Goal: Information Seeking & Learning: Learn about a topic

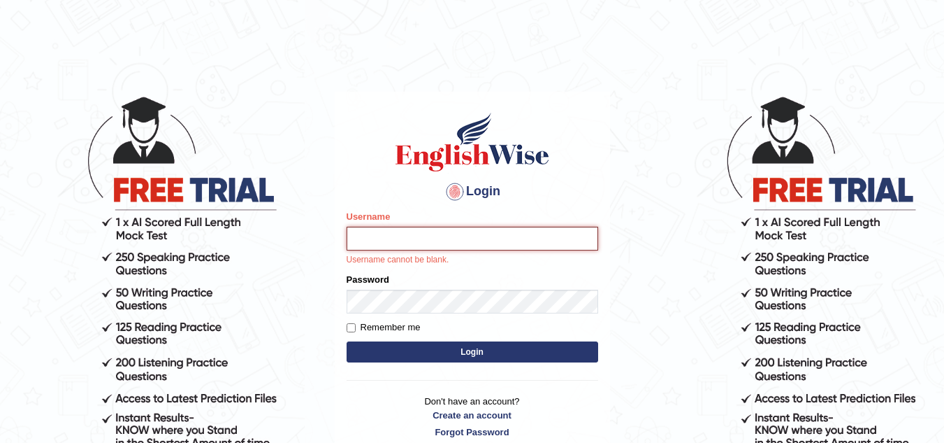
type input "sk247289"
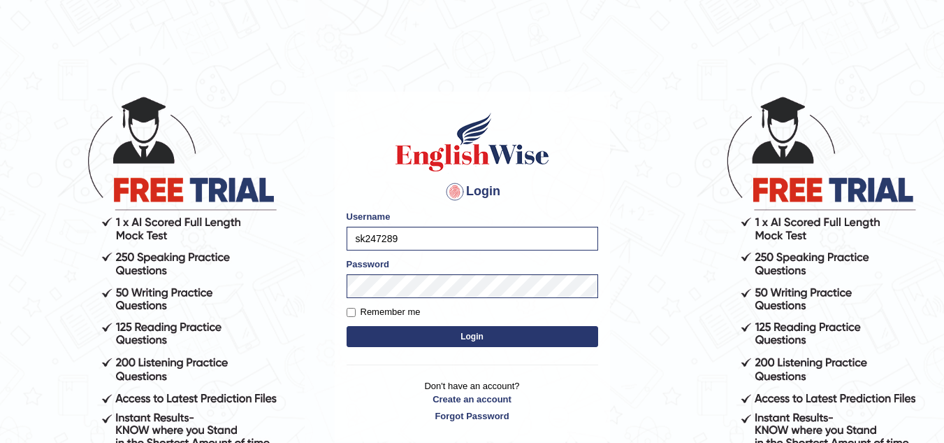
click at [454, 329] on button "Login" at bounding box center [473, 336] width 252 height 21
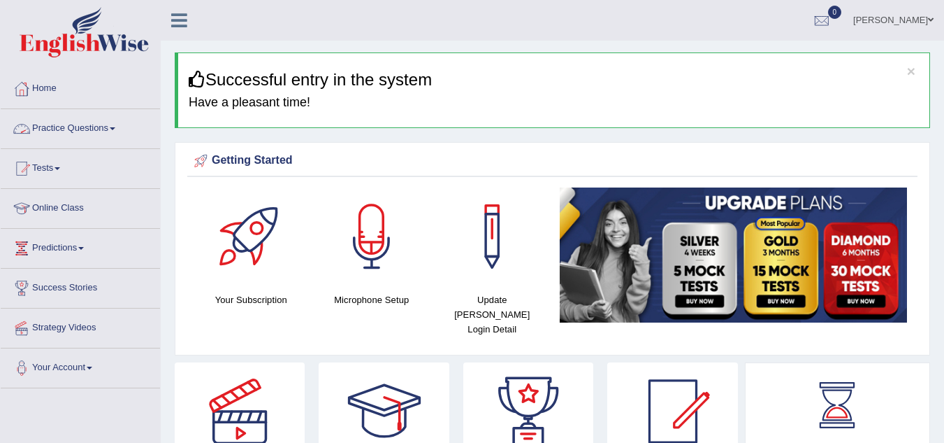
click at [89, 124] on link "Practice Questions" at bounding box center [80, 126] width 159 height 35
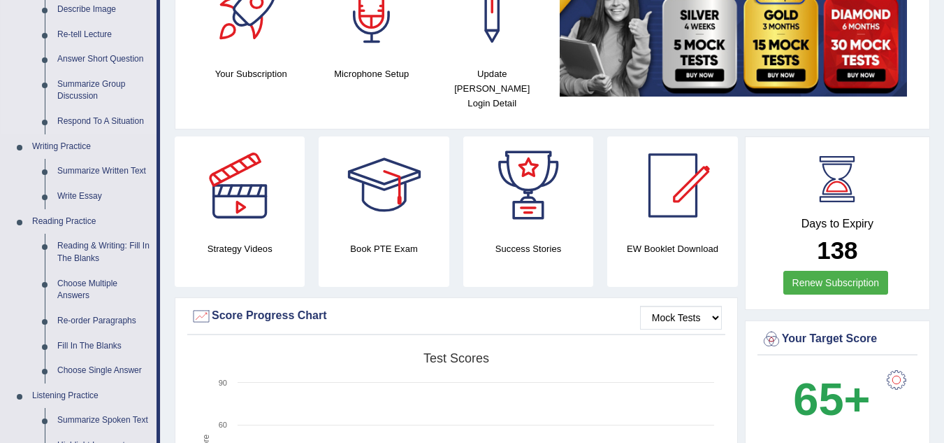
scroll to position [227, 0]
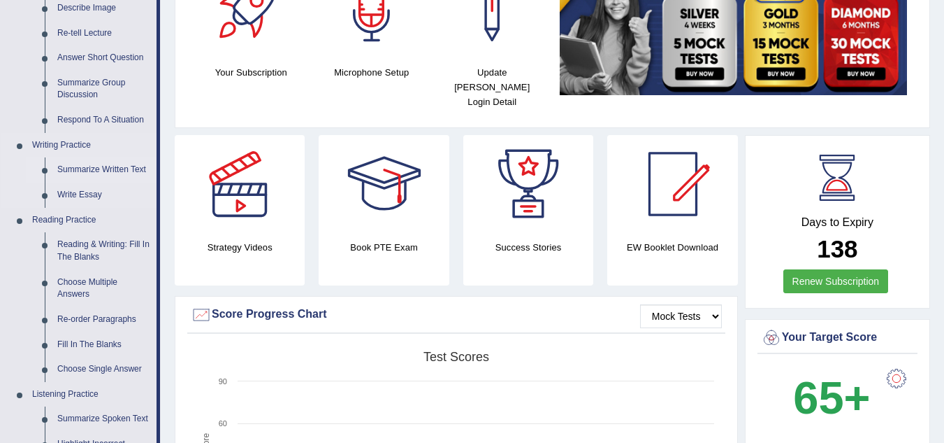
click at [82, 166] on link "Summarize Written Text" at bounding box center [104, 169] width 106 height 25
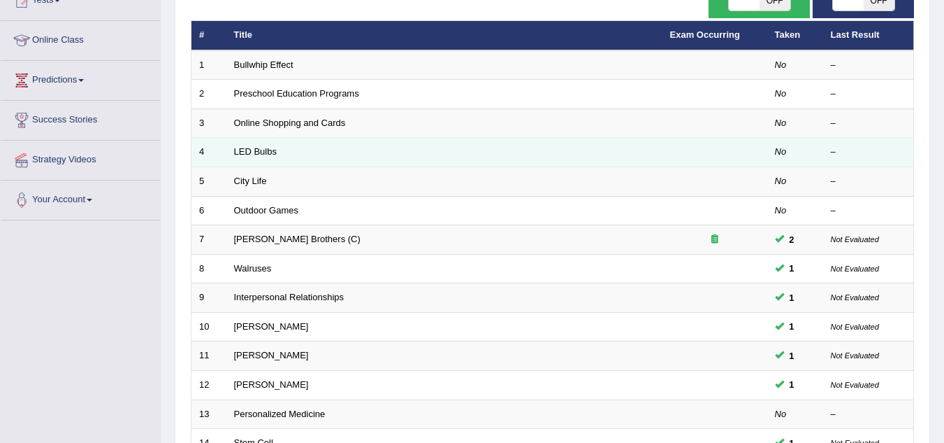
scroll to position [168, 0]
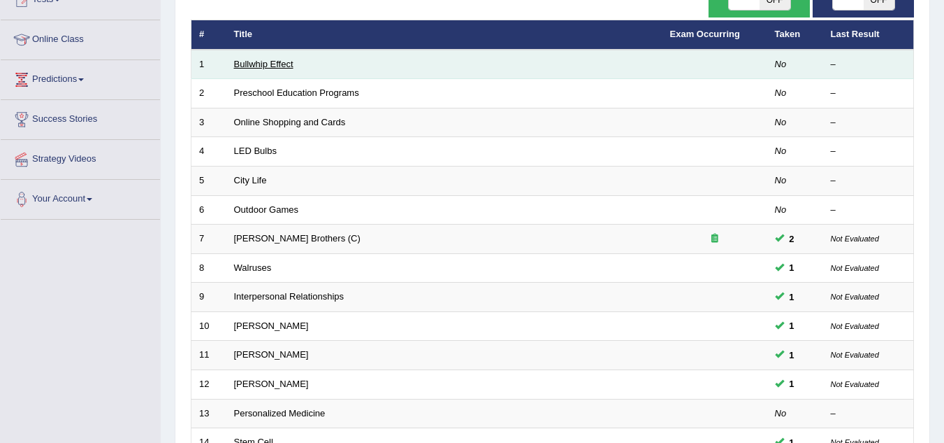
click at [264, 67] on link "Bullwhip Effect" at bounding box center [263, 64] width 59 height 10
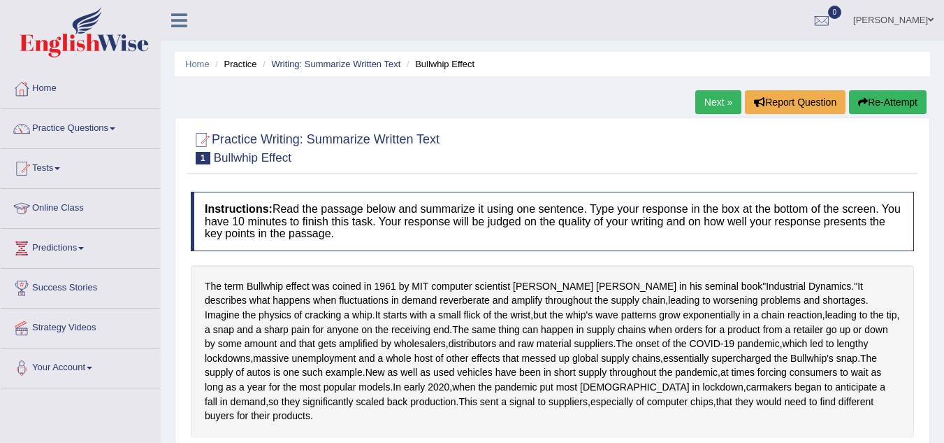
click at [113, 129] on link "Practice Questions" at bounding box center [80, 126] width 159 height 35
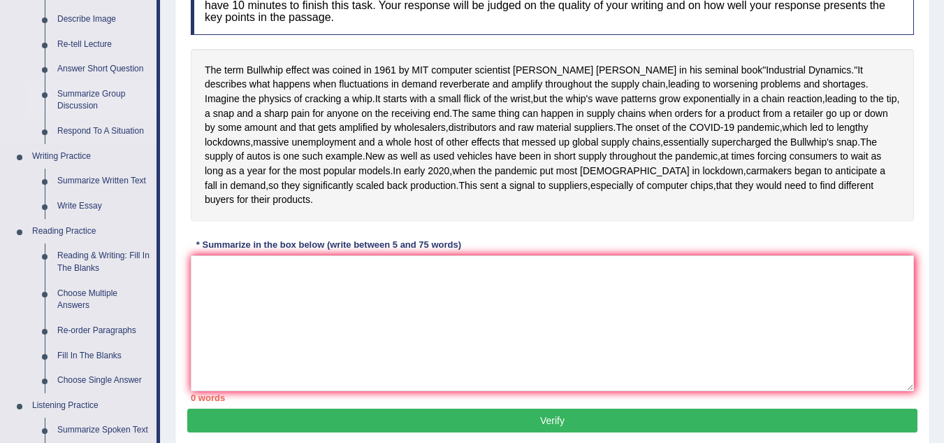
scroll to position [217, 0]
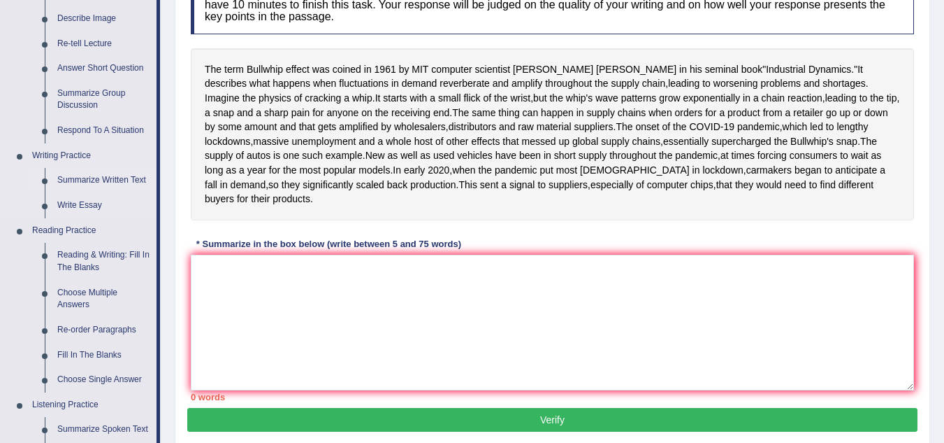
click at [82, 180] on link "Summarize Written Text" at bounding box center [104, 180] width 106 height 25
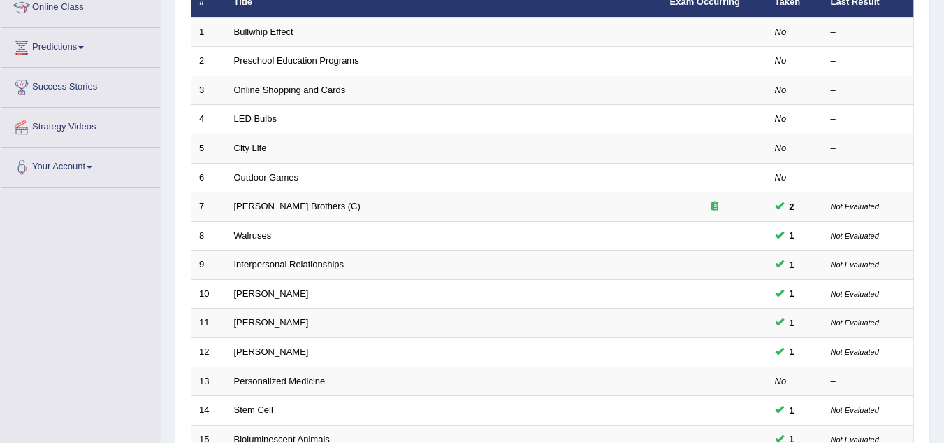
scroll to position [201, 0]
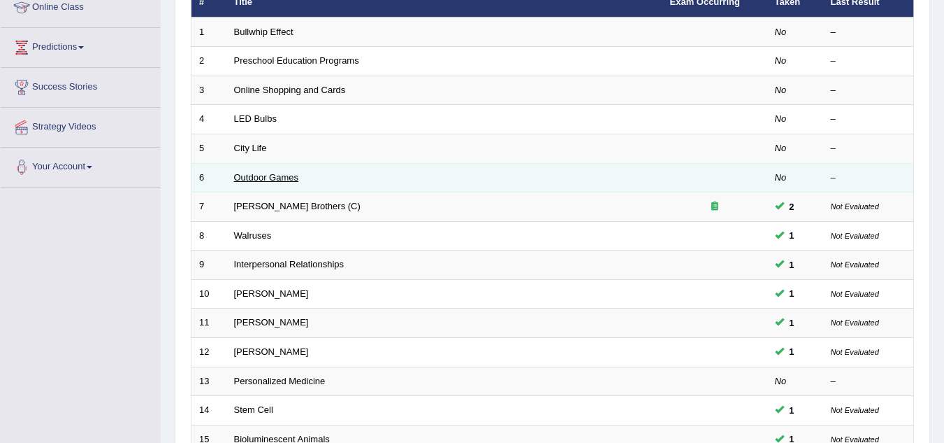
click at [247, 176] on link "Outdoor Games" at bounding box center [266, 177] width 65 height 10
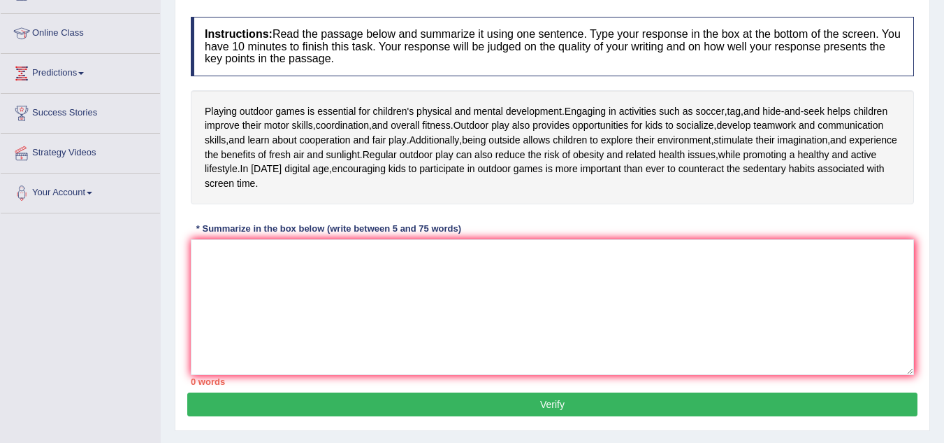
scroll to position [175, 0]
click at [229, 257] on textarea at bounding box center [553, 306] width 724 height 136
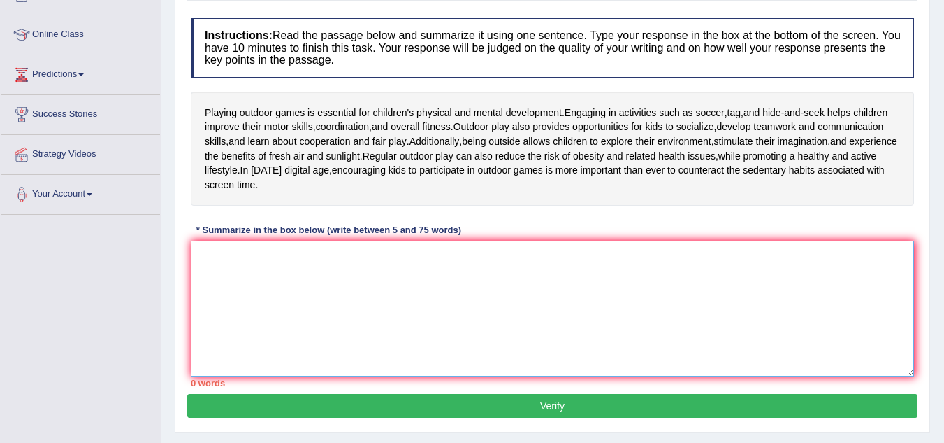
scroll to position [173, 0]
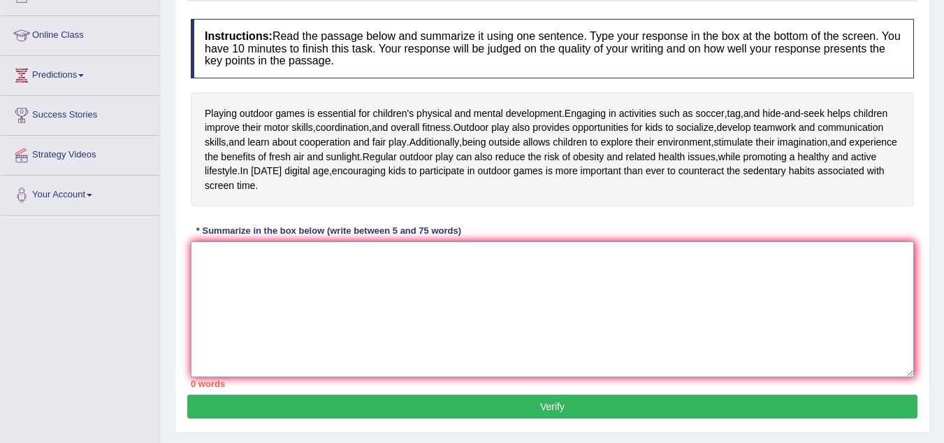
click at [229, 257] on textarea at bounding box center [553, 309] width 724 height 136
type textarea "f"
click at [250, 259] on textarea "For children psychological and" at bounding box center [553, 309] width 724 height 136
click at [347, 247] on textarea "For children's psychological and" at bounding box center [553, 309] width 724 height 136
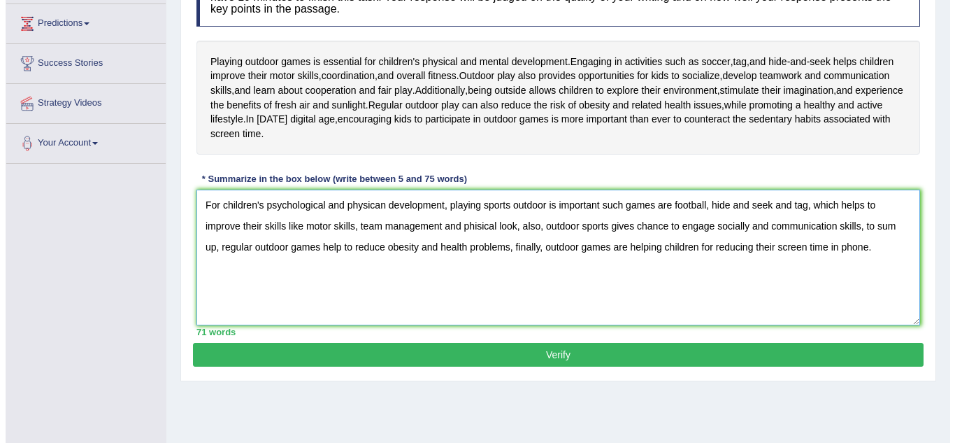
scroll to position [225, 0]
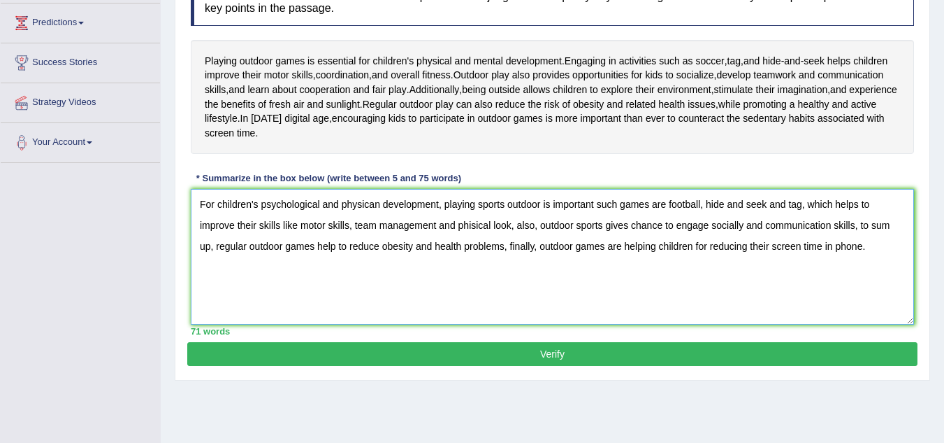
type textarea "For children's psychological and physican development, playing sports outdoor i…"
click at [306, 359] on button "Verify" at bounding box center [552, 354] width 731 height 24
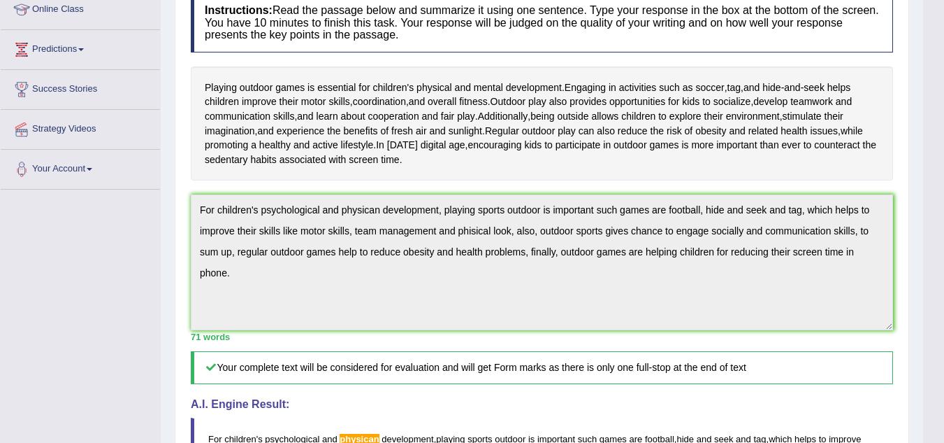
scroll to position [0, 0]
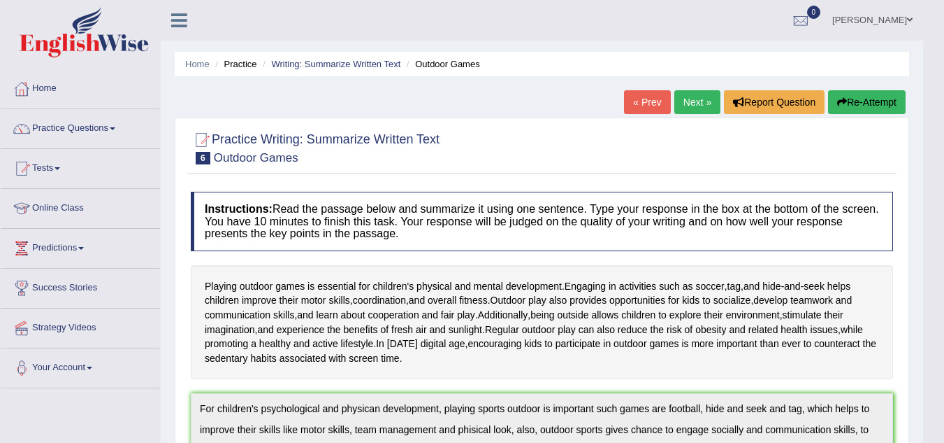
click at [682, 96] on link "Next »" at bounding box center [698, 102] width 46 height 24
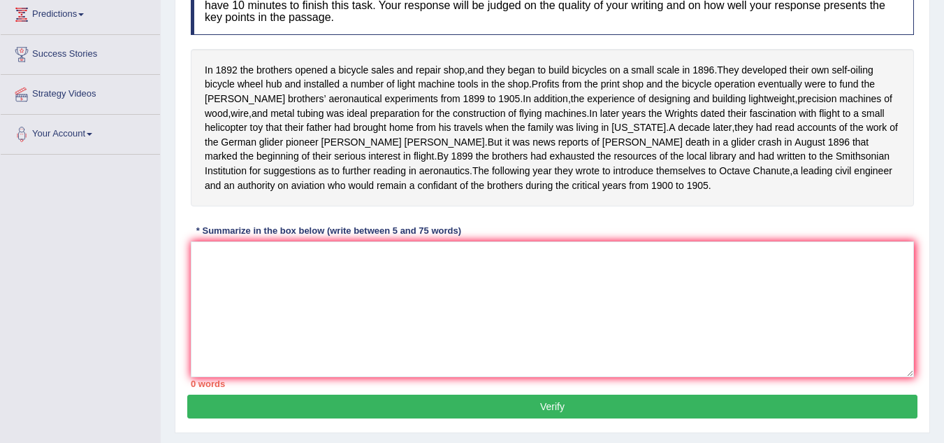
scroll to position [234, 0]
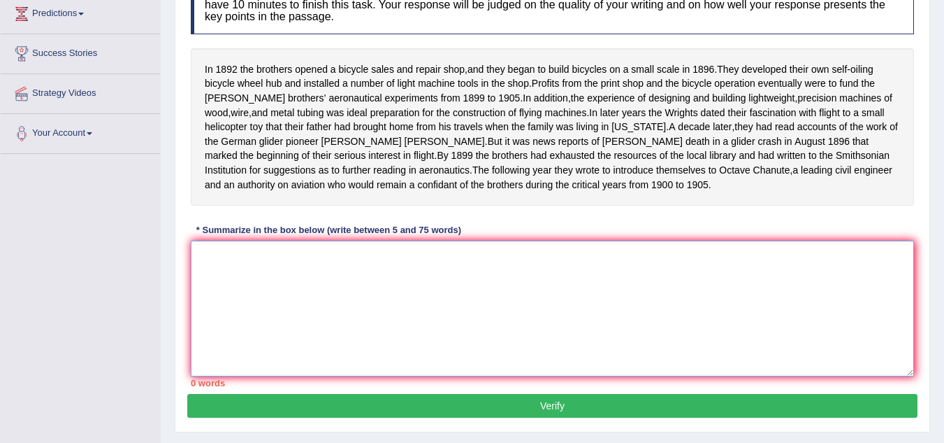
click at [201, 276] on textarea at bounding box center [553, 308] width 724 height 136
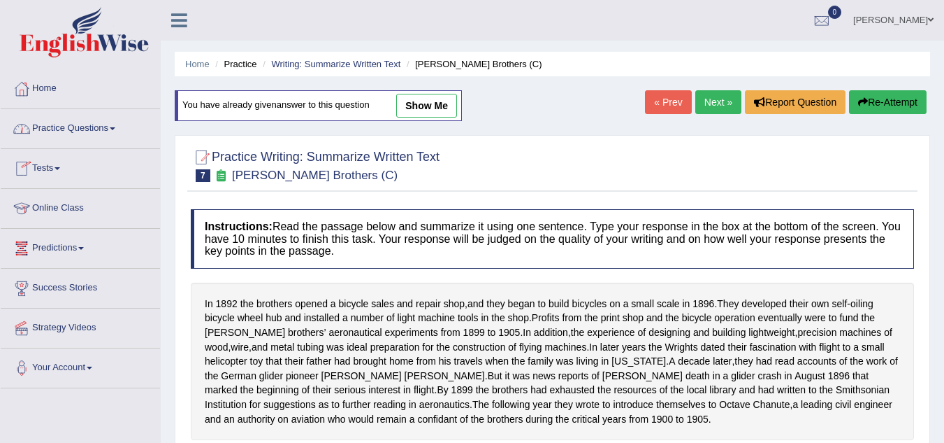
click at [94, 130] on link "Practice Questions" at bounding box center [80, 126] width 159 height 35
